Goal: Task Accomplishment & Management: Use online tool/utility

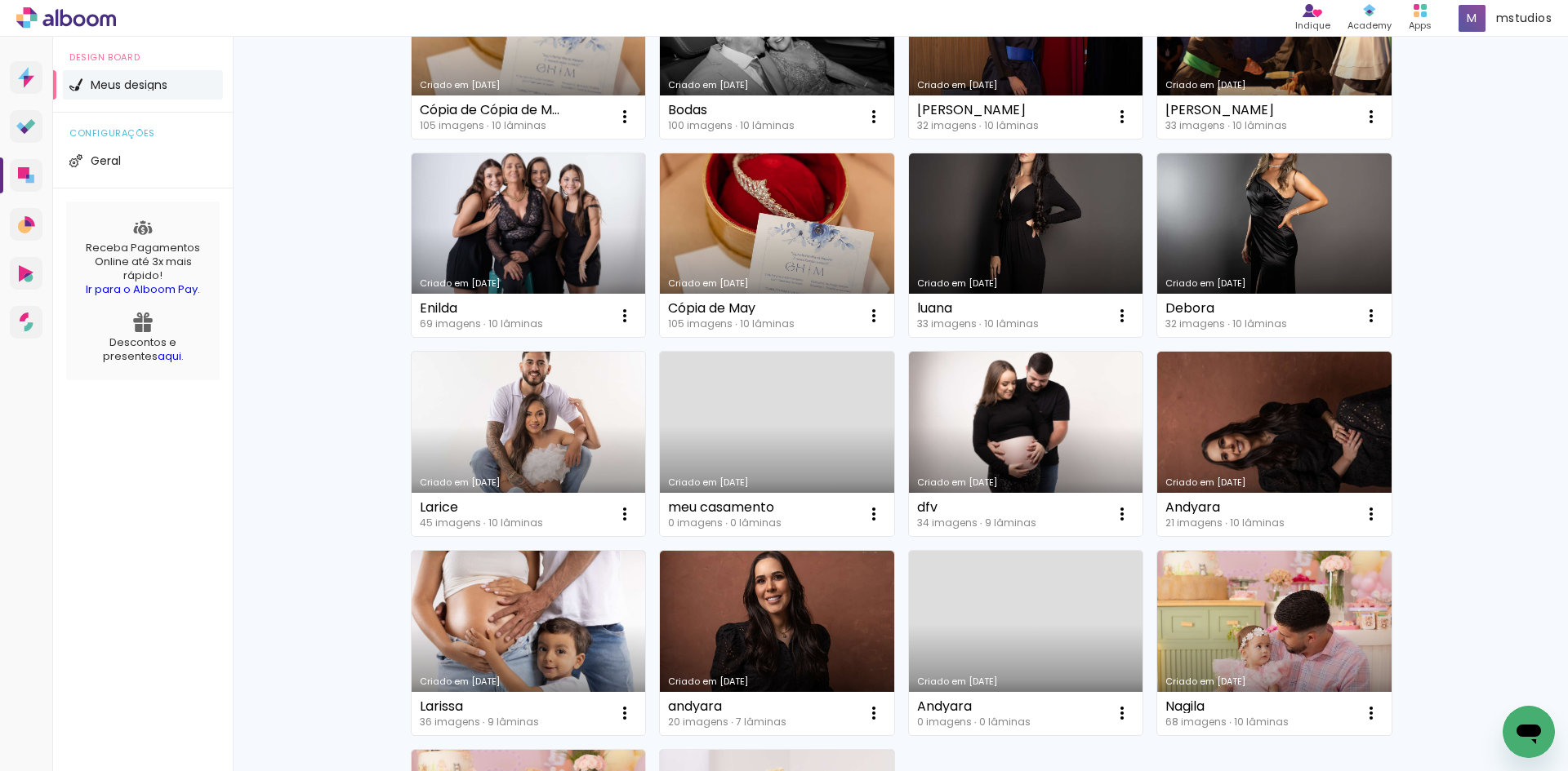
scroll to position [653, 0]
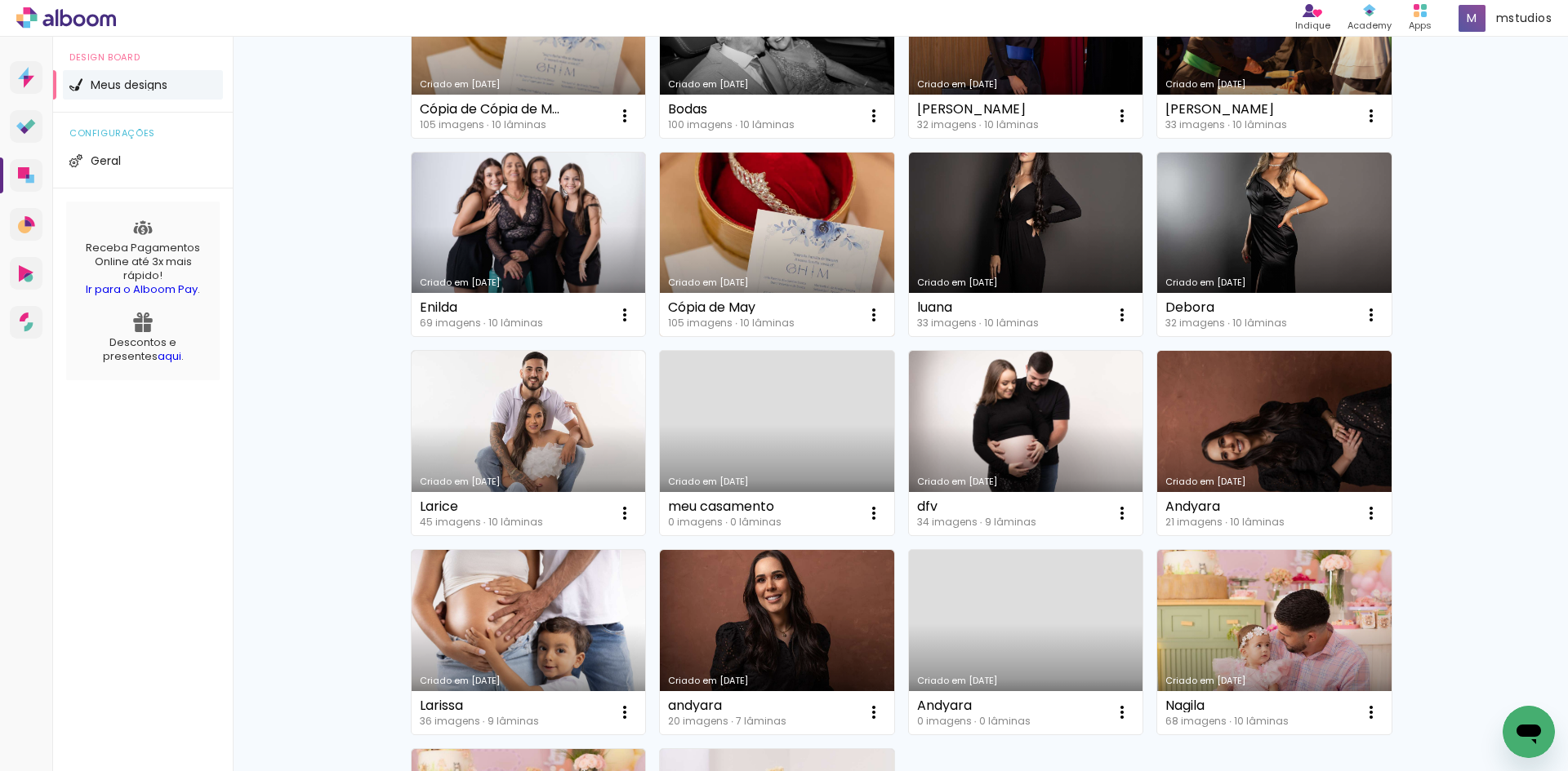
click at [735, 201] on link "Criado em [DATE]" at bounding box center [777, 245] width 235 height 184
